Goal: Navigation & Orientation: Understand site structure

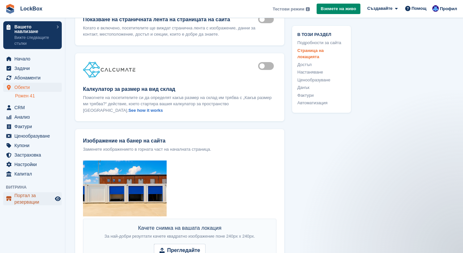
click at [40, 203] on span "Портал за резервации" at bounding box center [33, 198] width 39 height 13
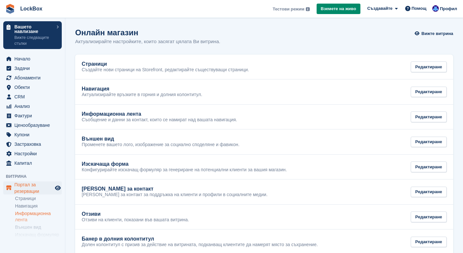
click at [40, 214] on link "Информационна лента" at bounding box center [38, 216] width 47 height 12
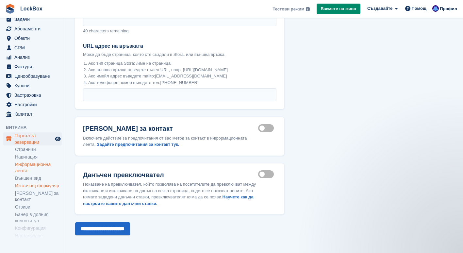
scroll to position [52, 0]
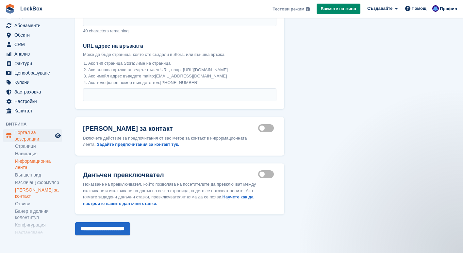
click at [41, 189] on link "[PERSON_NAME] за контакт" at bounding box center [38, 193] width 47 height 12
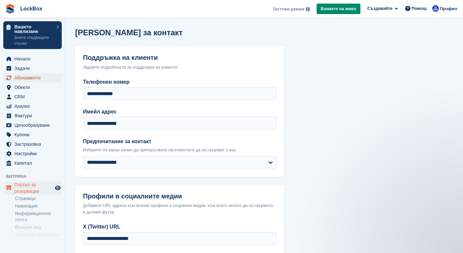
click at [34, 73] on span "Абонаменти" at bounding box center [33, 77] width 39 height 9
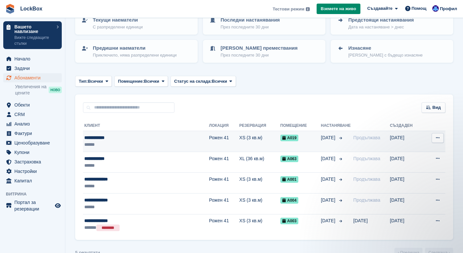
scroll to position [65, 0]
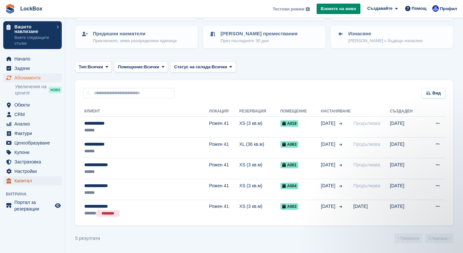
click at [25, 181] on span "Капитал" at bounding box center [33, 180] width 39 height 9
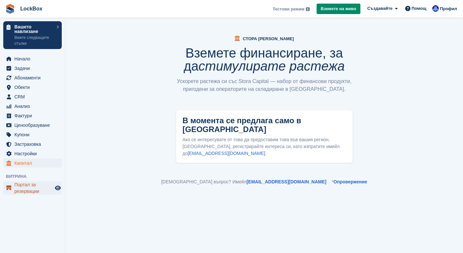
click at [26, 188] on span "Портал за резервации" at bounding box center [33, 187] width 39 height 13
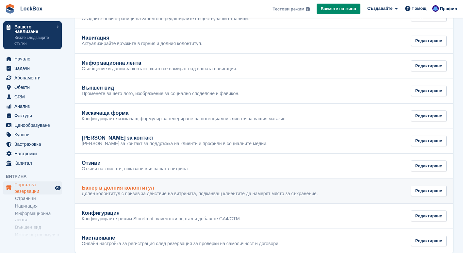
scroll to position [61, 0]
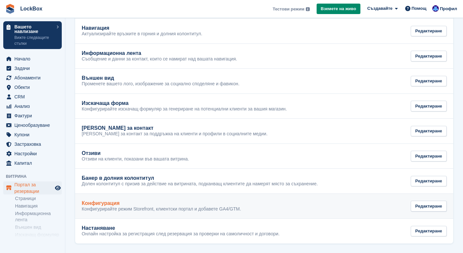
click at [205, 211] on p "Конфигурирайте режим Storefront, клиентски портал и добавете GA4/GTM." at bounding box center [161, 209] width 159 height 6
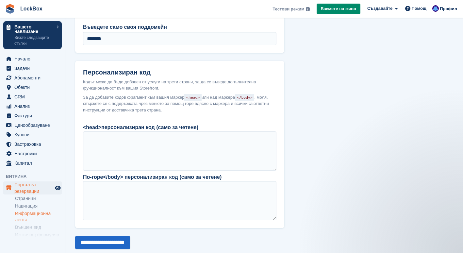
scroll to position [68, 0]
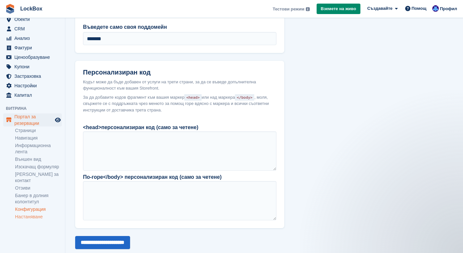
click at [37, 214] on link "Настаняване" at bounding box center [38, 217] width 47 height 6
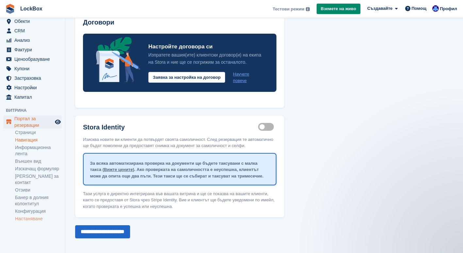
scroll to position [68, 0]
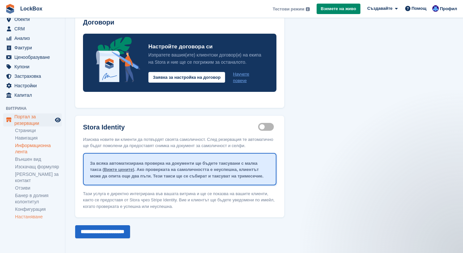
click at [27, 145] on link "Информационна лента" at bounding box center [38, 148] width 47 height 12
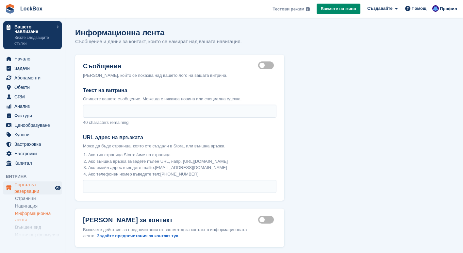
scroll to position [91, 0]
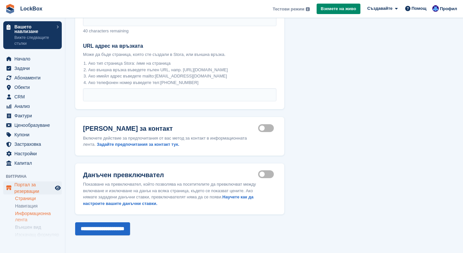
click at [28, 201] on link "Страници" at bounding box center [38, 198] width 47 height 6
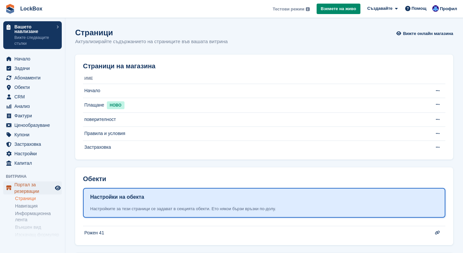
click at [26, 189] on span "Портал за резервации" at bounding box center [33, 187] width 39 height 13
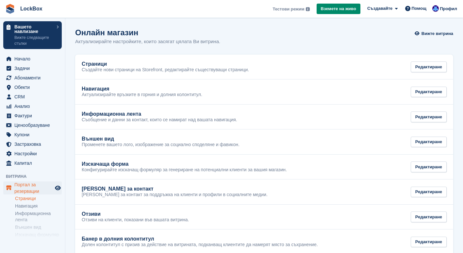
click at [26, 198] on link "Страници" at bounding box center [38, 198] width 47 height 6
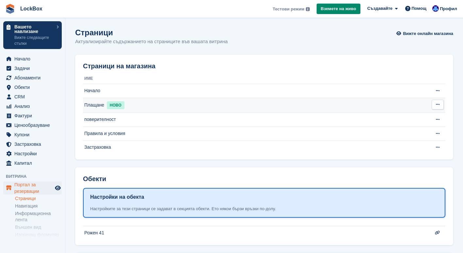
click at [117, 107] on span "НОВО" at bounding box center [116, 105] width 18 height 8
